Goal: Transaction & Acquisition: Purchase product/service

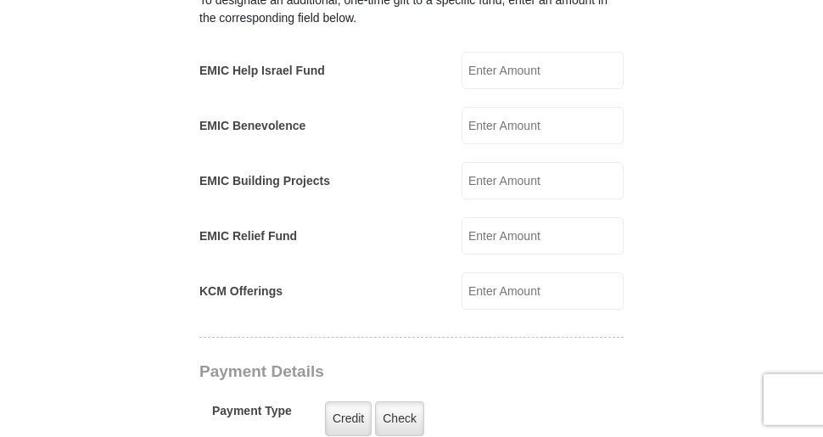
scroll to position [779, 0]
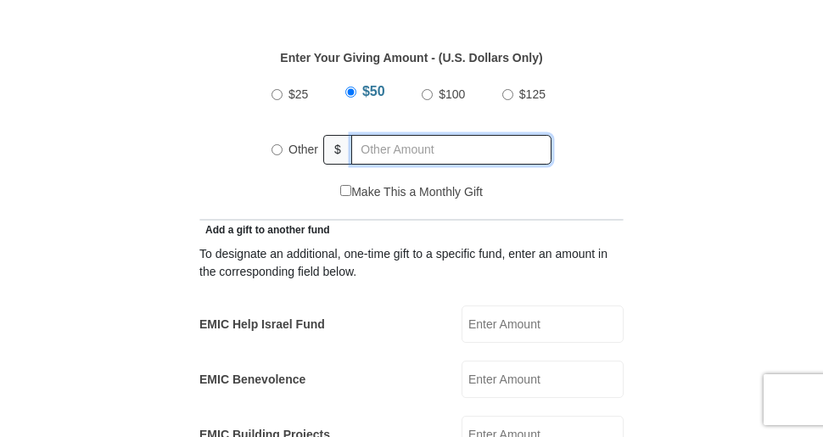
click at [388, 135] on input "text" at bounding box center [451, 150] width 200 height 30
radio input "true"
type input "81"
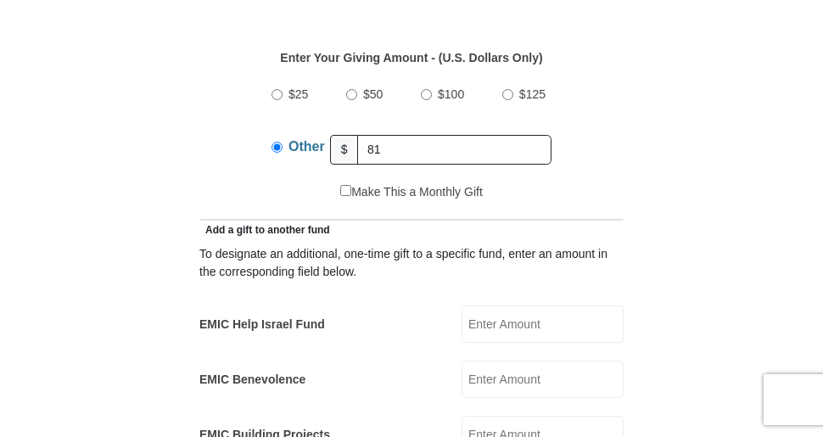
click at [279, 185] on div "Make This a Monthly Gift" at bounding box center [412, 201] width 406 height 36
click at [411, 221] on div "Add a gift to another fund" at bounding box center [411, 230] width 424 height 18
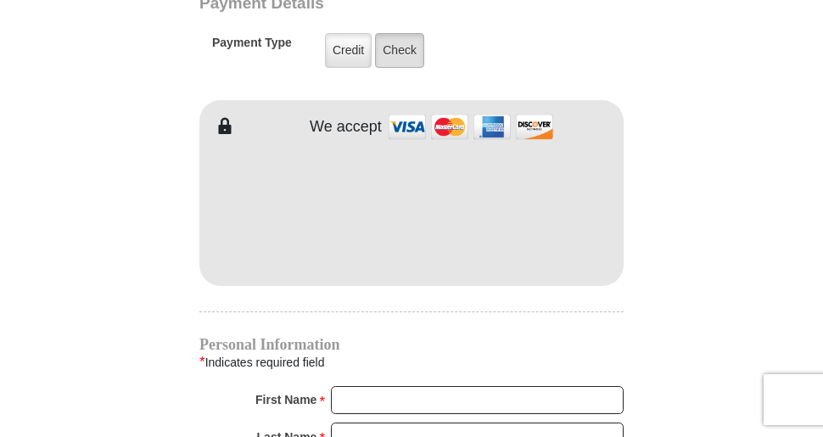
scroll to position [1508, 0]
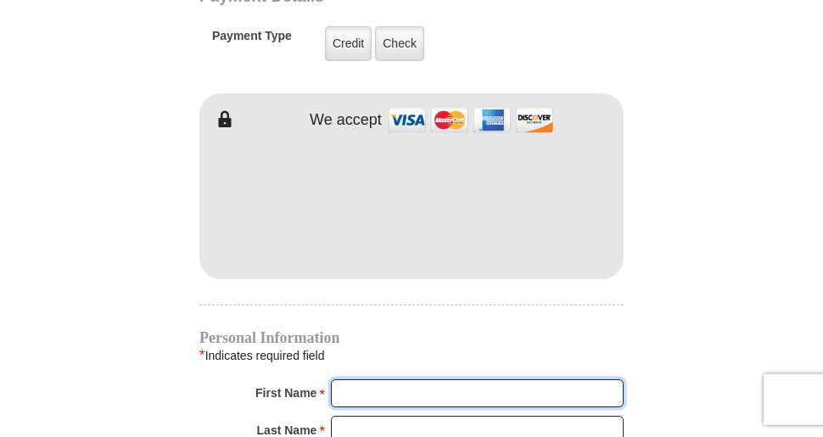
click at [394, 379] on input "First Name *" at bounding box center [477, 393] width 293 height 29
type input "[PERSON_NAME]"
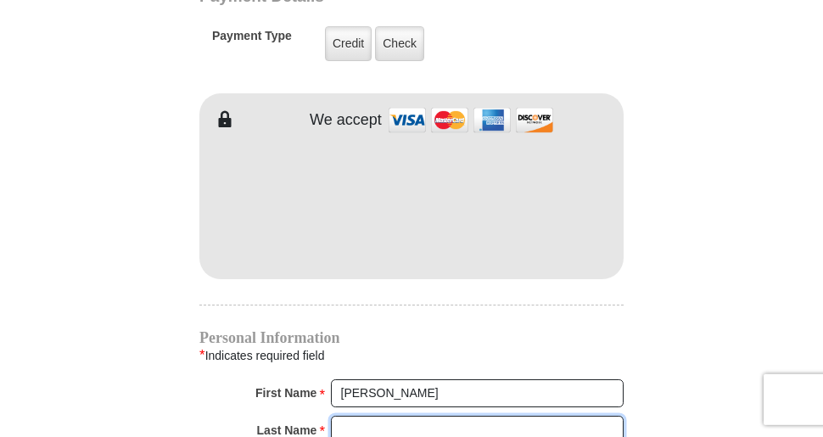
click at [388, 416] on input "Last Name *" at bounding box center [477, 430] width 293 height 29
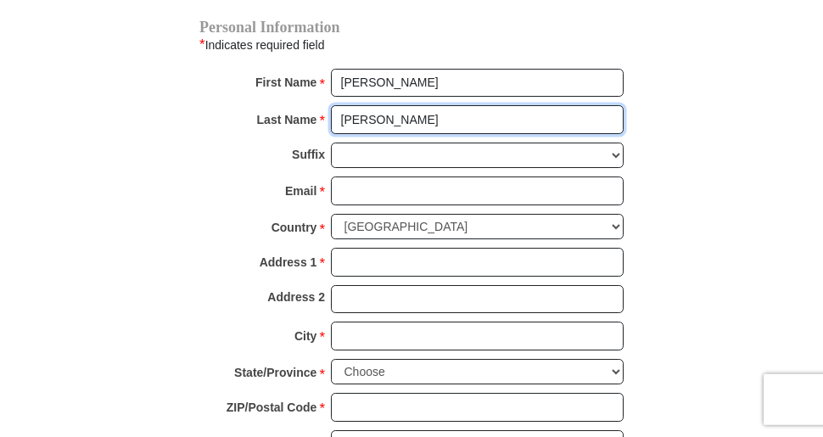
scroll to position [1819, 0]
type input "[PERSON_NAME]"
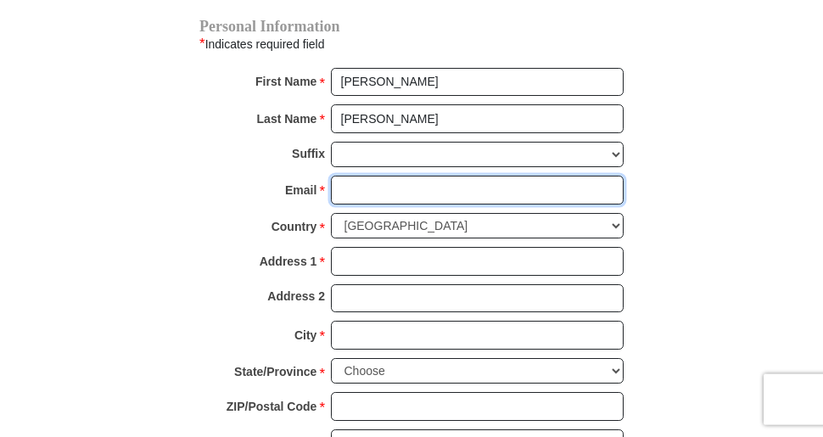
click at [408, 176] on input "Email *" at bounding box center [477, 190] width 293 height 29
type input "[EMAIL_ADDRESS][PERSON_NAME][DOMAIN_NAME]"
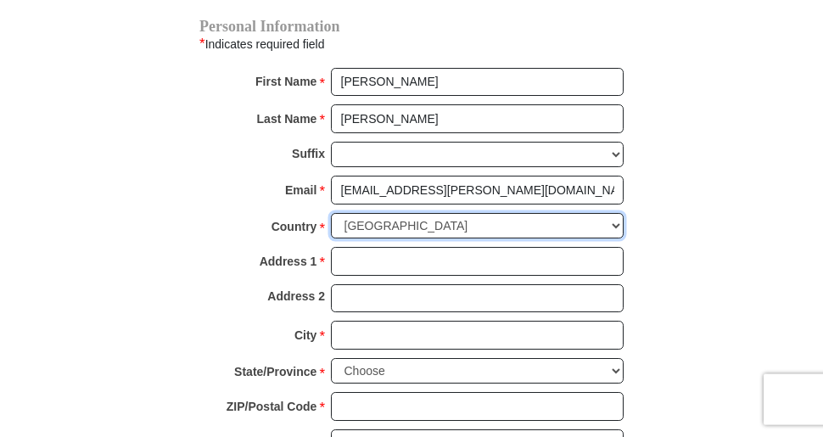
select select "GB"
click option "[GEOGRAPHIC_DATA]" at bounding box center [0, 0] width 0 height 0
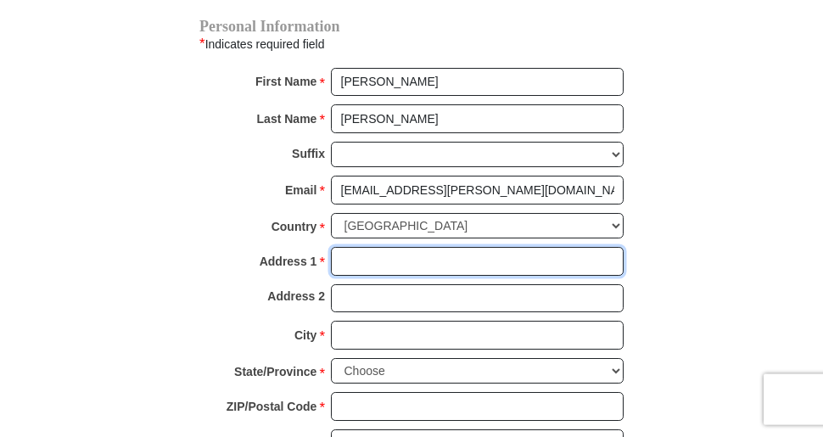
click at [403, 247] on input "Address 1 *" at bounding box center [477, 261] width 293 height 29
type input "[STREET_ADDRESS]"
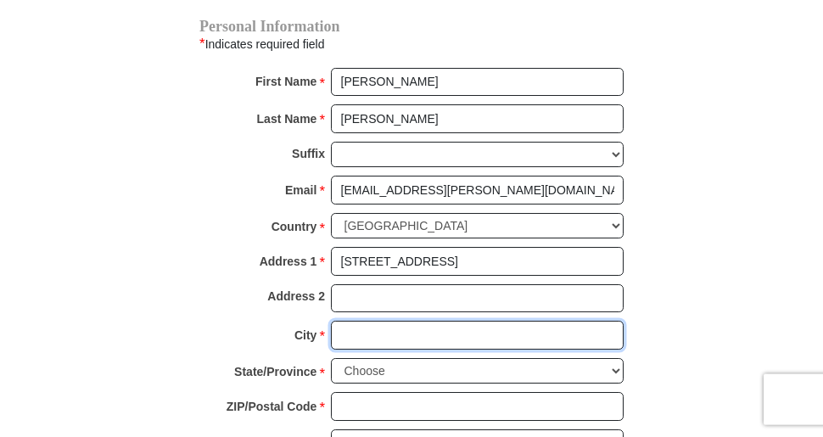
click at [392, 321] on input "City *" at bounding box center [477, 335] width 293 height 29
type input "Prescot"
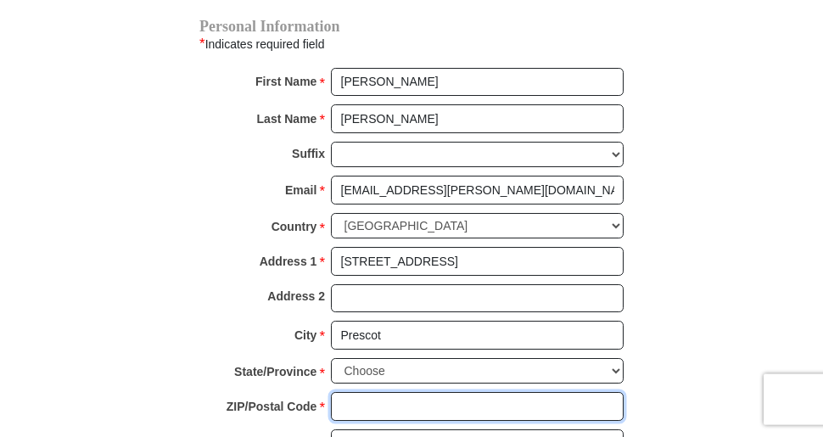
click at [382, 392] on input "ZIP/Postal Code *" at bounding box center [477, 406] width 293 height 29
type input "L35 4QQ"
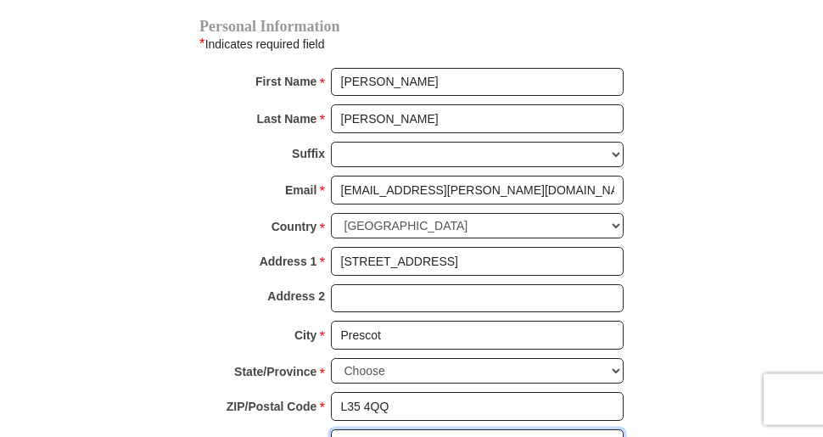
click at [367, 429] on input "Phone * *" at bounding box center [477, 443] width 293 height 29
type input "01514261763"
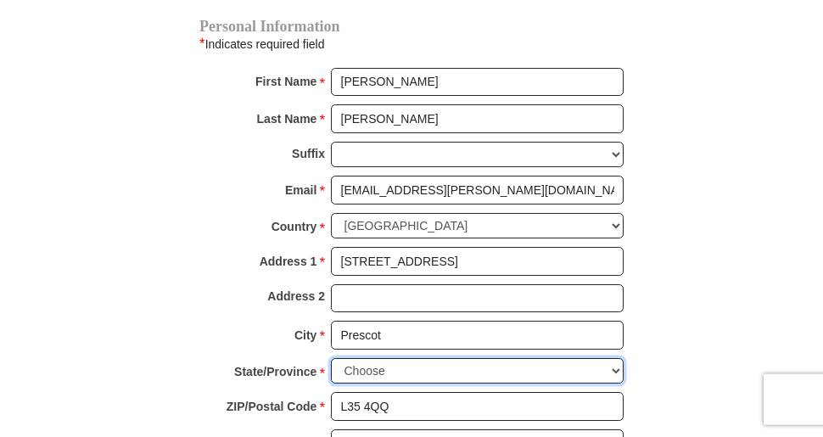
select select "MERSYD"
click option "Merseyside" at bounding box center [0, 0] width 0 height 0
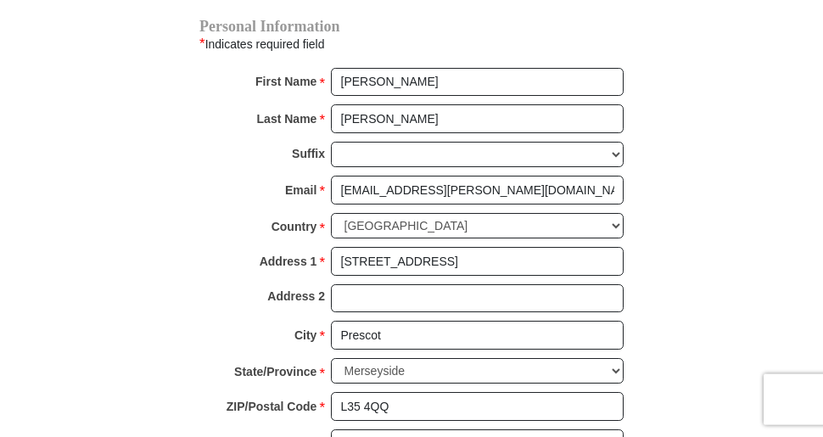
click at [203, 176] on div "Email * [EMAIL_ADDRESS][PERSON_NAME][DOMAIN_NAME] Please enter Email The email …" at bounding box center [411, 194] width 424 height 37
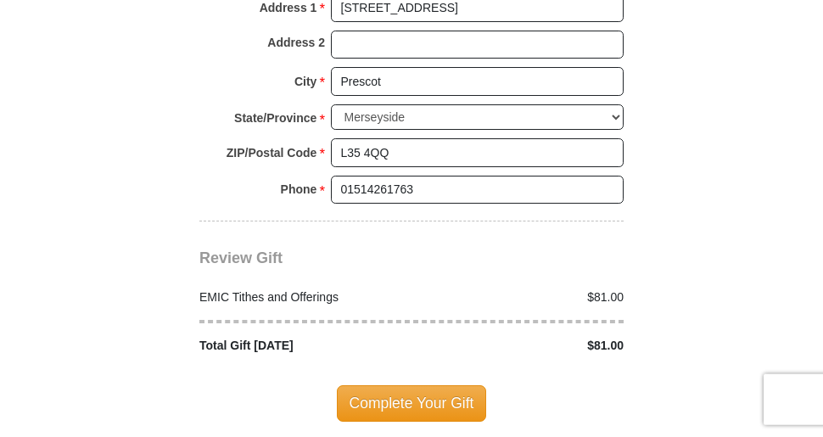
scroll to position [2074, 0]
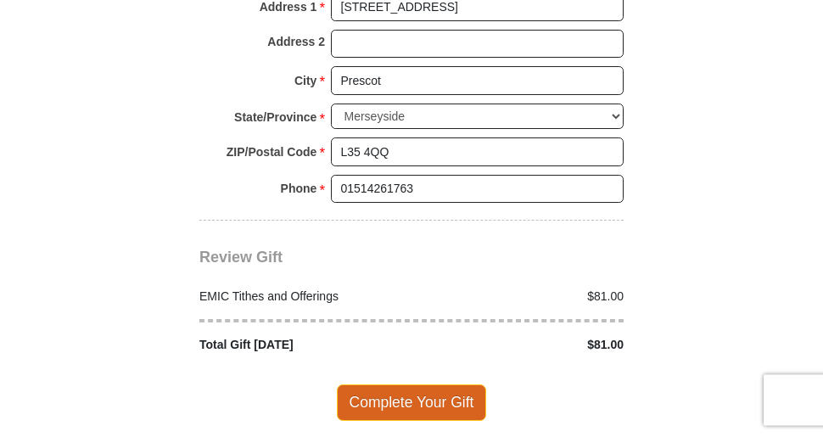
click at [419, 384] on span "Complete Your Gift" at bounding box center [412, 402] width 150 height 36
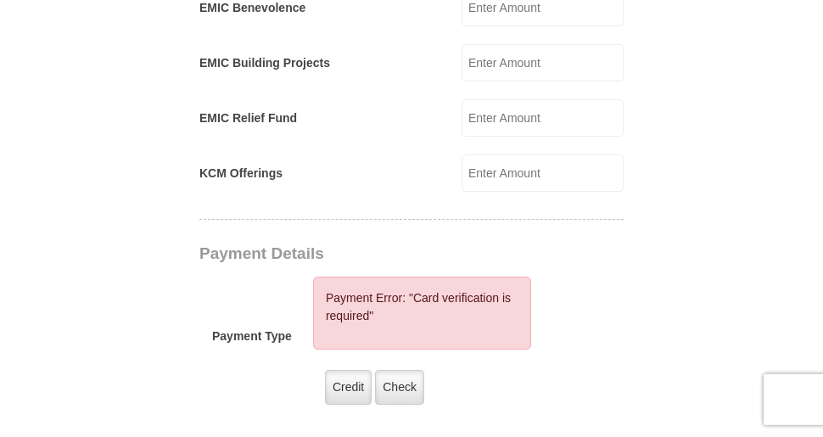
scroll to position [1436, 0]
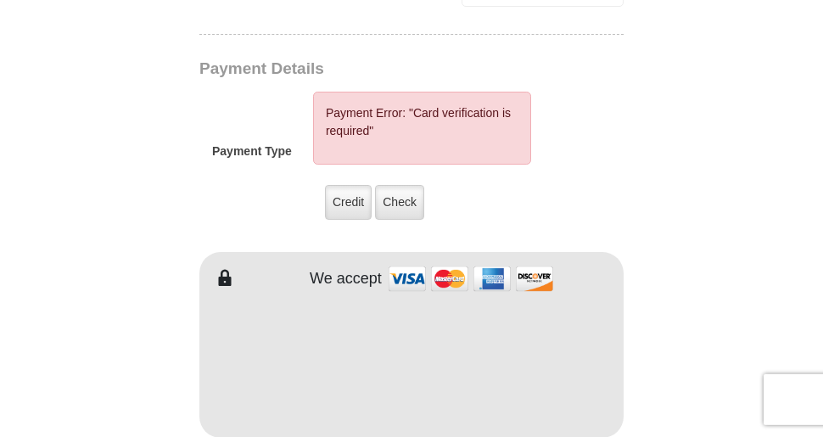
click at [368, 92] on div "Payment Error: "Card verification is required"" at bounding box center [422, 128] width 218 height 73
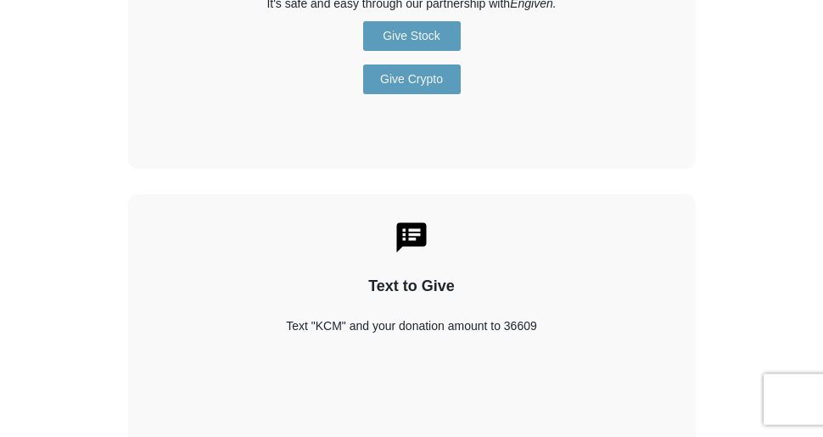
scroll to position [2342, 0]
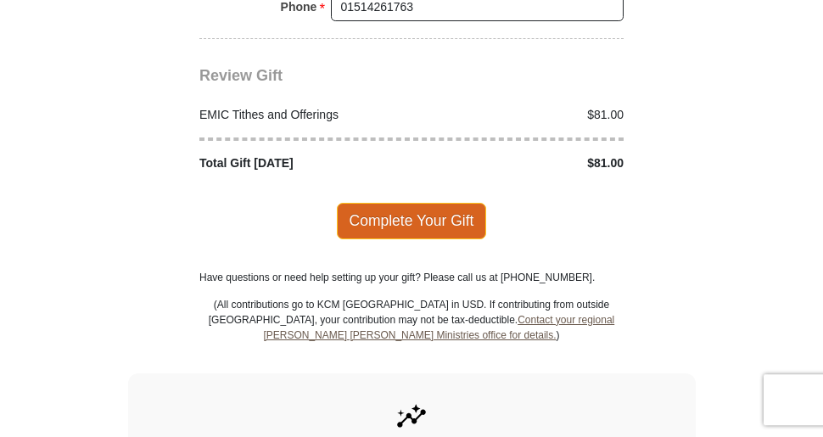
click at [387, 203] on span "Complete Your Gift" at bounding box center [412, 221] width 150 height 36
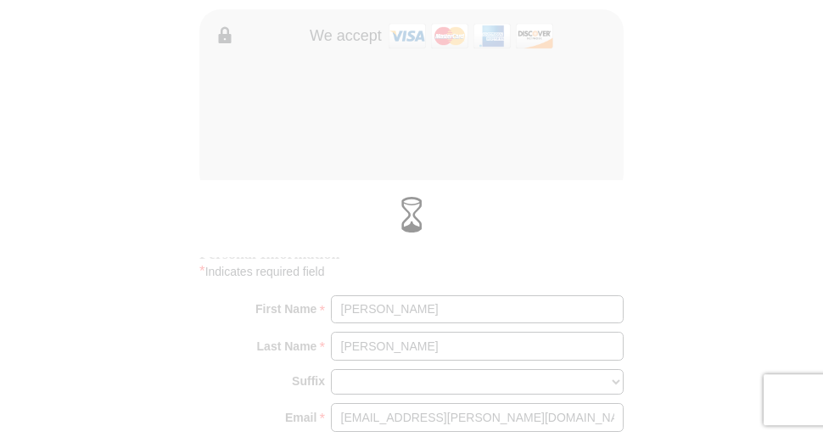
scroll to position [1592, 0]
